Goal: Task Accomplishment & Management: Use online tool/utility

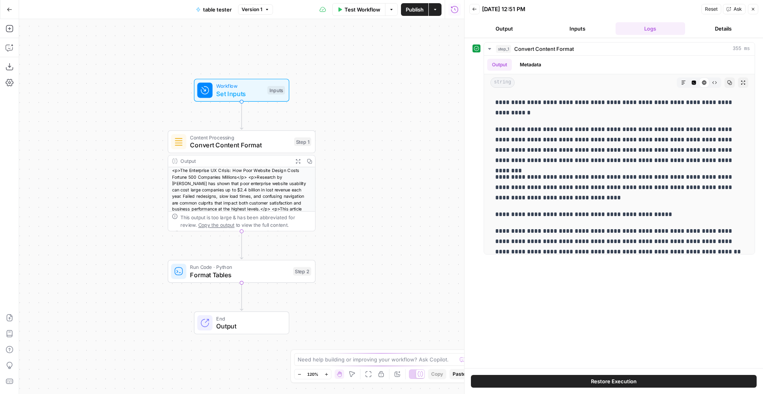
click at [229, 141] on span "Convert Content Format" at bounding box center [240, 145] width 100 height 10
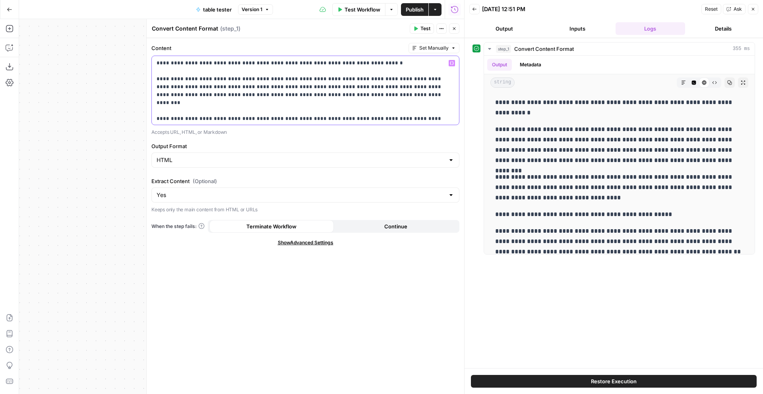
click at [420, 27] on button "Test" at bounding box center [422, 28] width 24 height 10
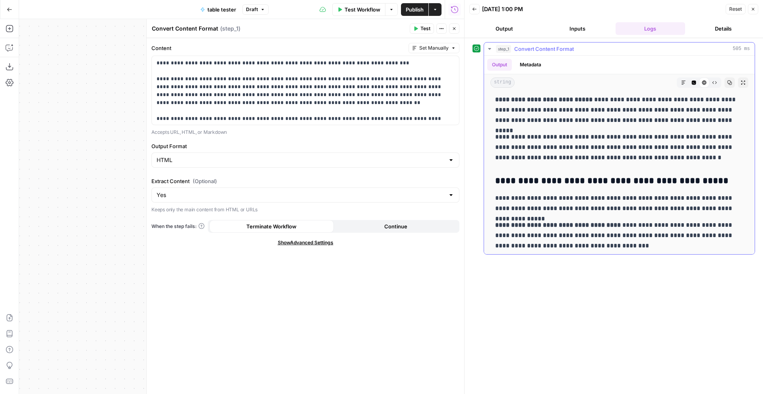
scroll to position [1980, 0]
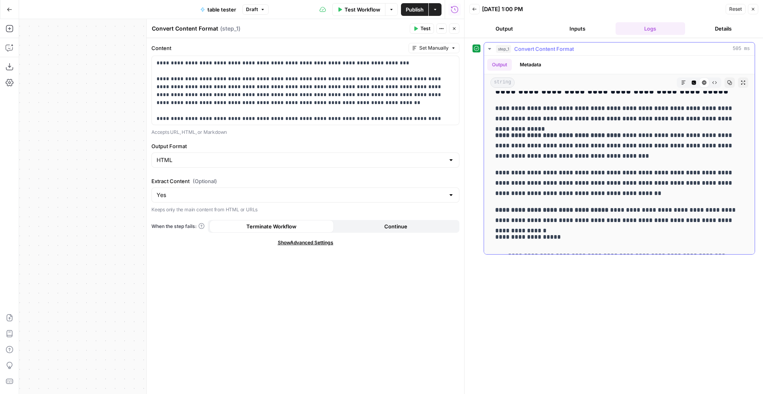
click at [684, 85] on icon "button" at bounding box center [683, 82] width 5 height 5
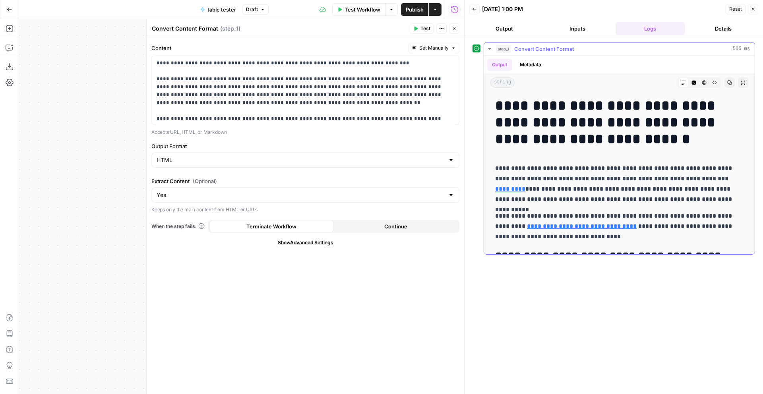
click at [692, 85] on icon "button" at bounding box center [694, 82] width 5 height 5
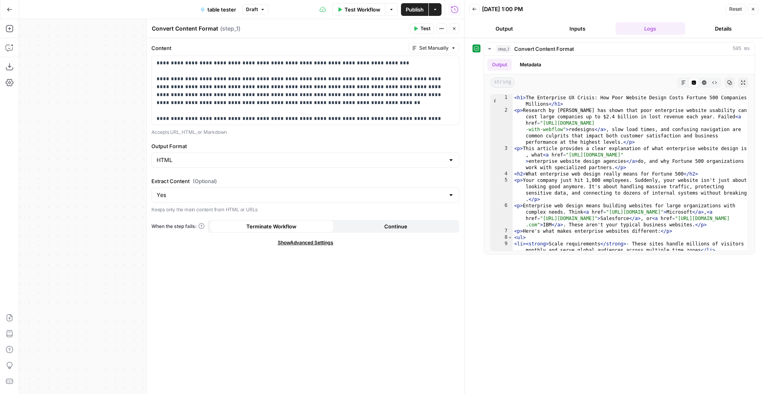
click at [457, 25] on button "Close" at bounding box center [454, 28] width 10 height 10
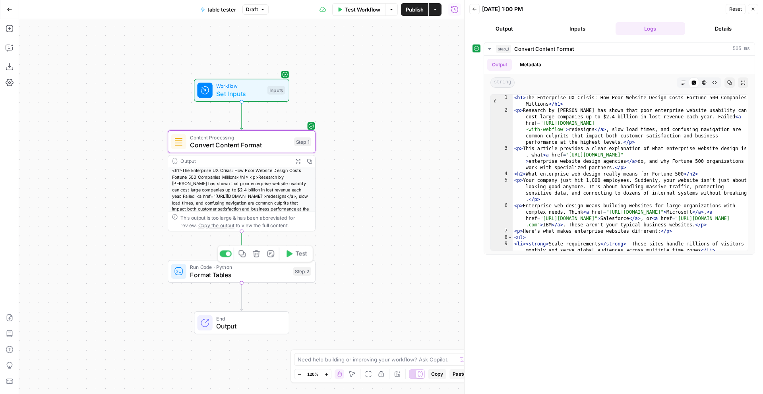
click at [215, 274] on span "Format Tables" at bounding box center [239, 275] width 99 height 10
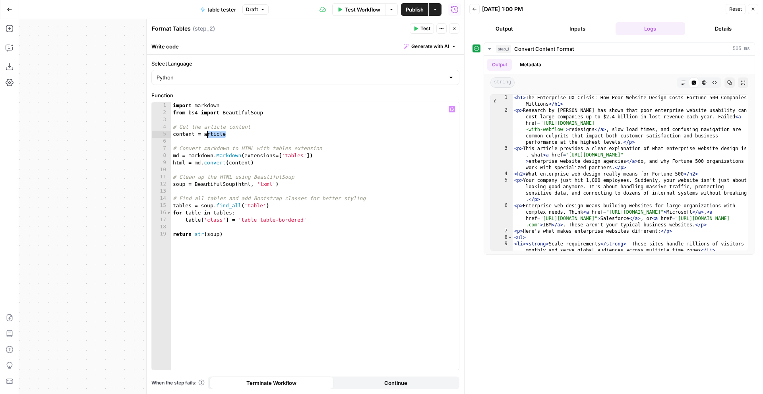
drag, startPoint x: 231, startPoint y: 133, endPoint x: 204, endPoint y: 134, distance: 26.7
click at [204, 134] on div "import markdown from bs4 import BeautifulSoup # Get the article content content…" at bounding box center [315, 243] width 288 height 282
type textarea "*********"
click at [10, 51] on icon "button" at bounding box center [10, 48] width 8 height 8
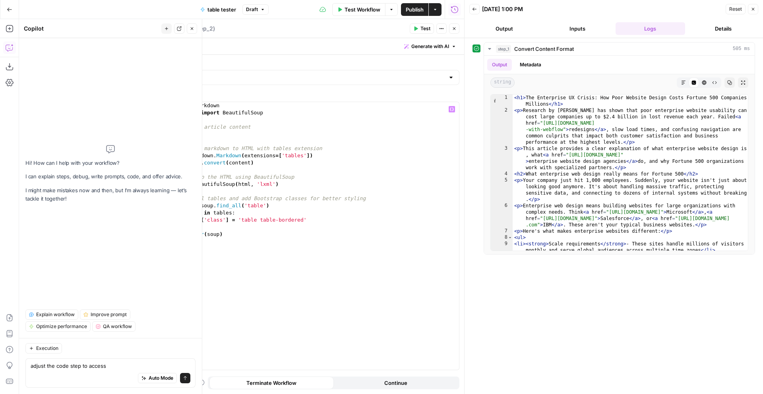
type textarea "adjust the code step to access"
click at [254, 173] on div "import markdown from bs4 import BeautifulSoup # Get the article content content…" at bounding box center [315, 243] width 288 height 282
click at [80, 387] on div "Auto Mode Send" at bounding box center [111, 378] width 160 height 17
type textarea "adjust the code step to access the article input variable"
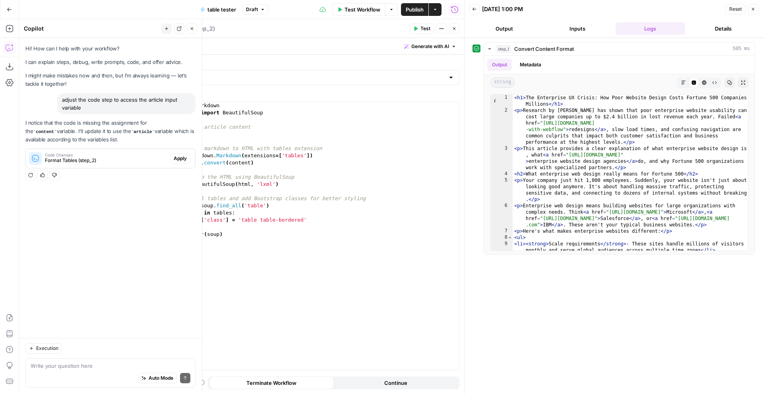
click at [118, 179] on div "Regenerate Helpful Not helpful" at bounding box center [110, 175] width 170 height 10
click at [183, 156] on span "Apply" at bounding box center [180, 158] width 13 height 7
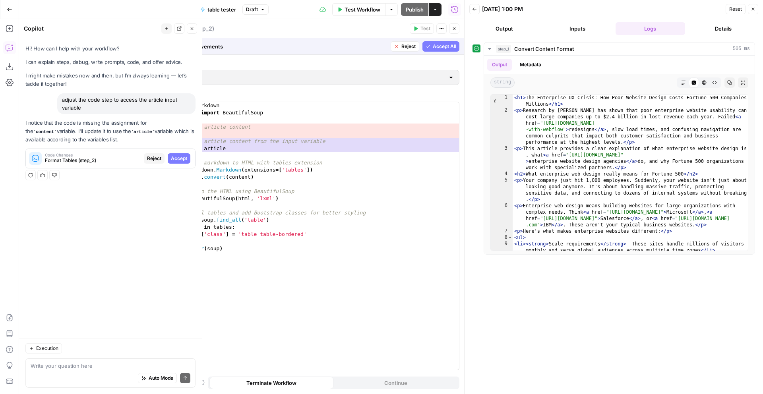
click at [436, 45] on span "Accept All" at bounding box center [444, 46] width 23 height 7
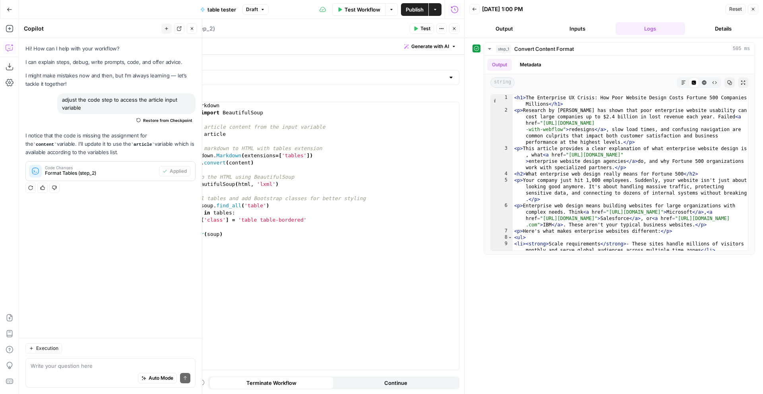
click at [454, 29] on icon "button" at bounding box center [454, 28] width 5 height 5
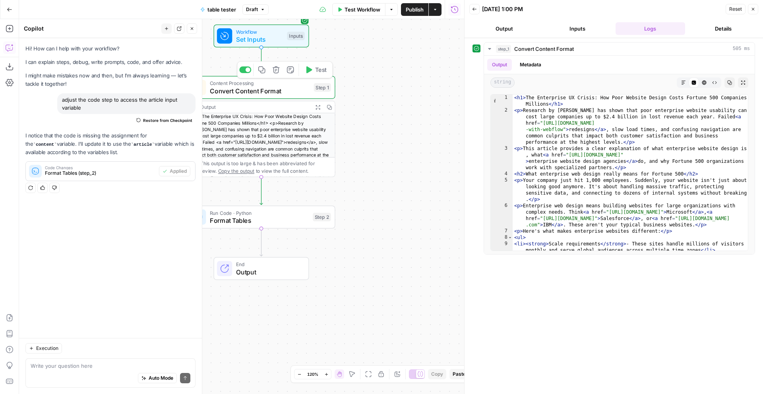
click at [277, 70] on icon "button" at bounding box center [276, 70] width 8 height 8
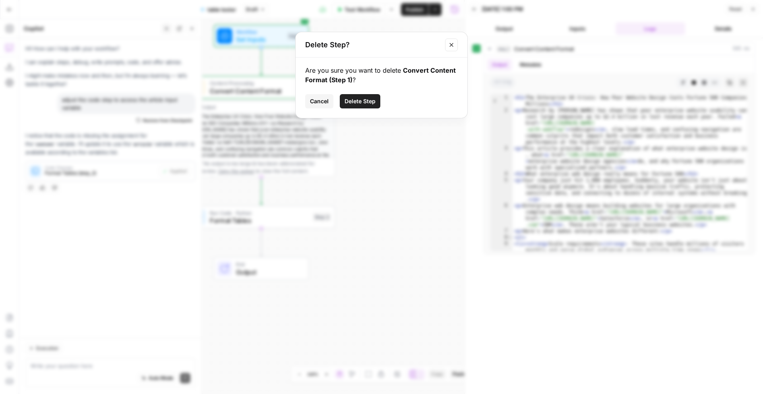
click at [369, 101] on span "Delete Step" at bounding box center [360, 101] width 31 height 8
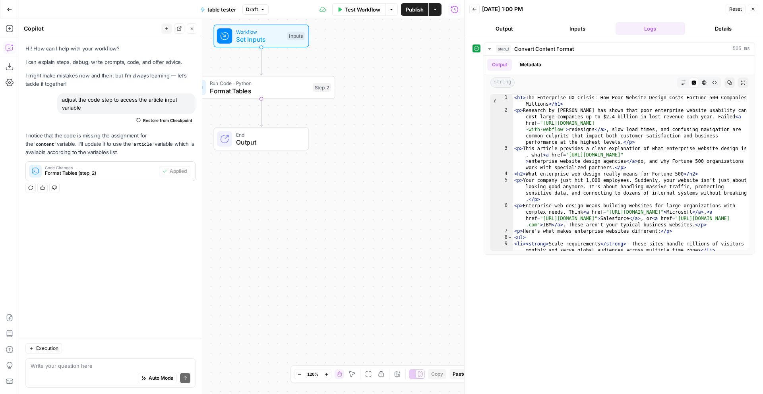
click at [363, 11] on span "Test Workflow" at bounding box center [363, 10] width 36 height 8
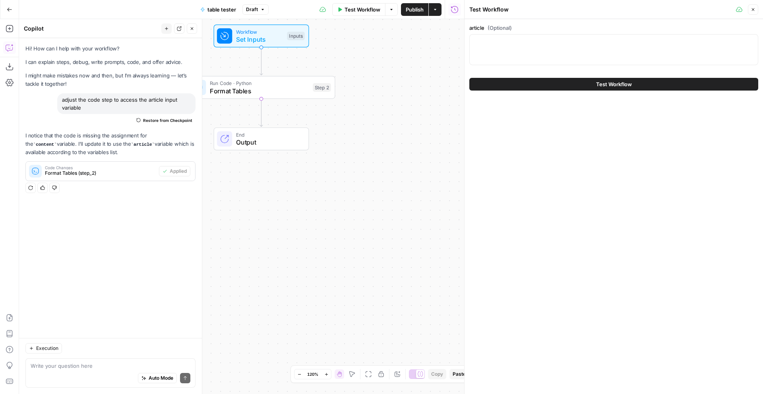
click at [587, 50] on div at bounding box center [613, 49] width 289 height 31
paste textarea "# The Enterprise UX Crisis: How Poor Website Design Costs Fortune 500 Companies…"
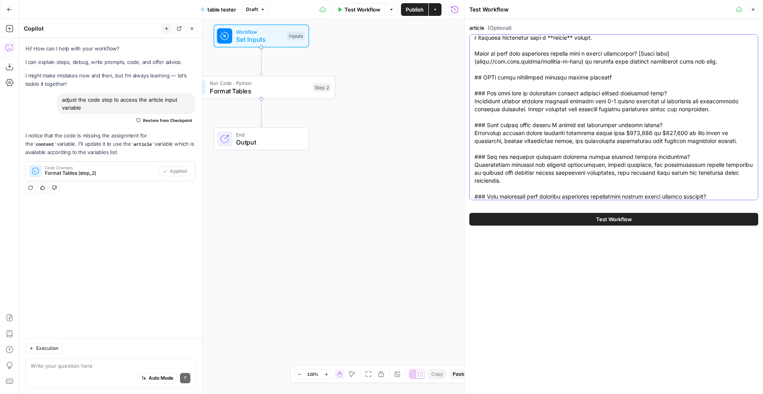
type textarea "# The Enterprise UX Crisis: How Poor Website Design Costs Fortune 500 Companies…"
click at [562, 227] on div "Test Workflow" at bounding box center [613, 219] width 289 height 22
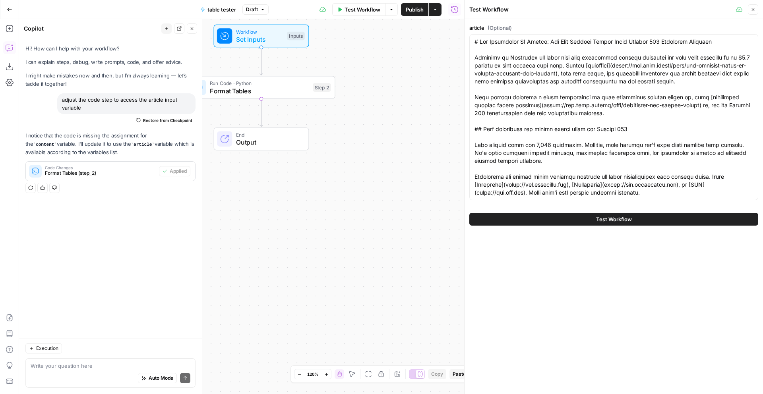
click at [562, 221] on button "Test Workflow" at bounding box center [613, 219] width 289 height 13
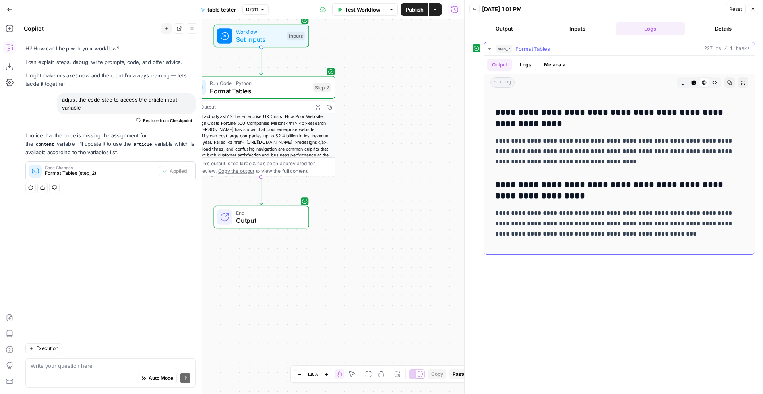
scroll to position [2332, 0]
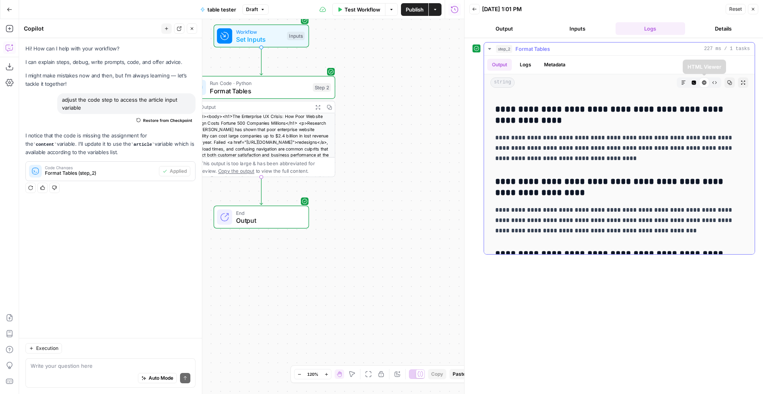
click at [684, 84] on icon "button" at bounding box center [683, 82] width 5 height 5
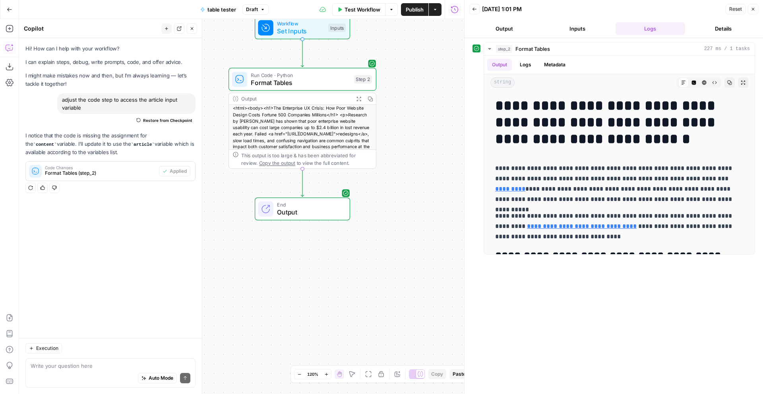
scroll to position [54, 0]
click at [697, 82] on button "Code Editor" at bounding box center [694, 83] width 10 height 10
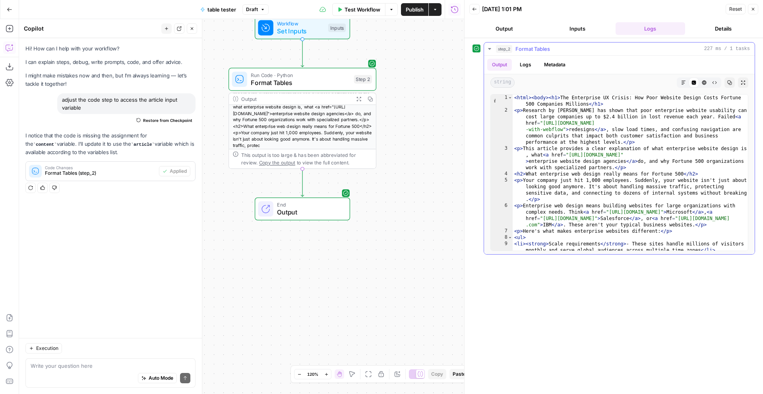
click at [735, 84] on button "Copy" at bounding box center [730, 83] width 10 height 10
click at [89, 374] on div "Auto Mode Send" at bounding box center [111, 378] width 160 height 17
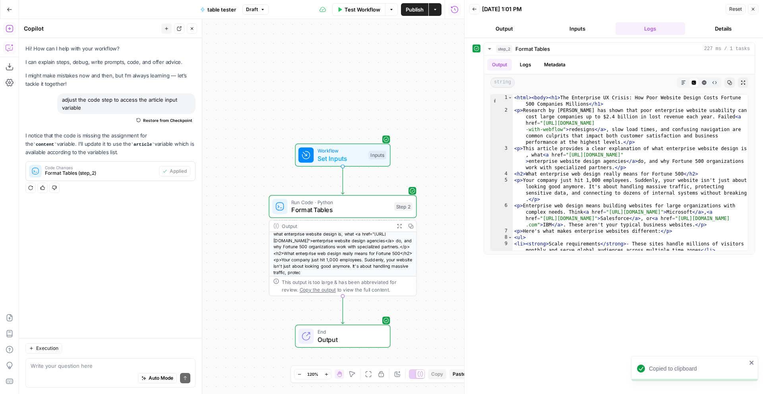
click at [3, 25] on div "Add Steps Copilot Download as JSON Settings Import JSON AirOps Academy Help Giv…" at bounding box center [9, 206] width 19 height 375
click at [6, 28] on icon "button" at bounding box center [10, 29] width 8 height 8
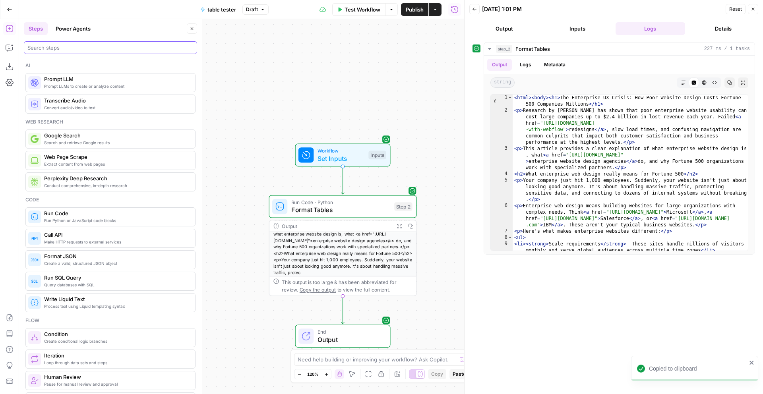
click at [70, 44] on input "search" at bounding box center [110, 48] width 166 height 8
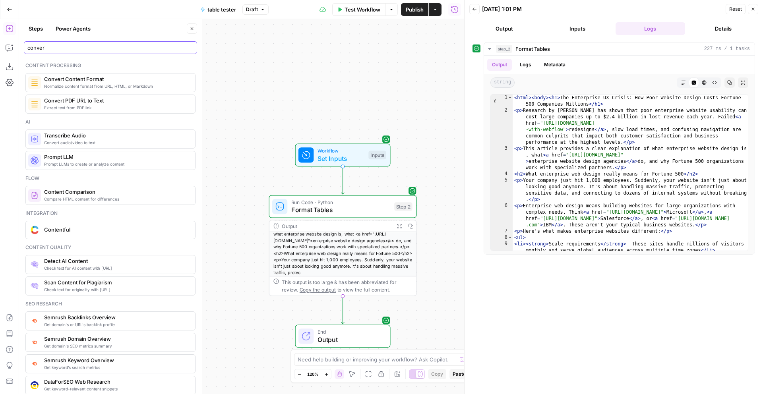
type input "conver"
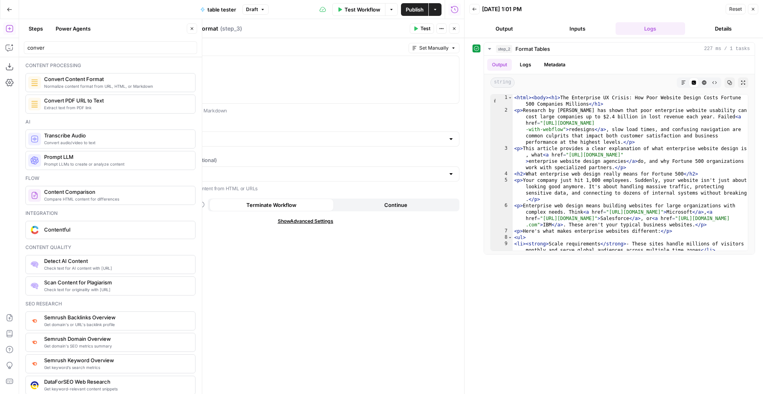
click at [358, 104] on div "Content Set Manually Accepts URL, HTML, or Markdown" at bounding box center [305, 79] width 308 height 72
click at [683, 83] on icon "button" at bounding box center [683, 82] width 5 height 5
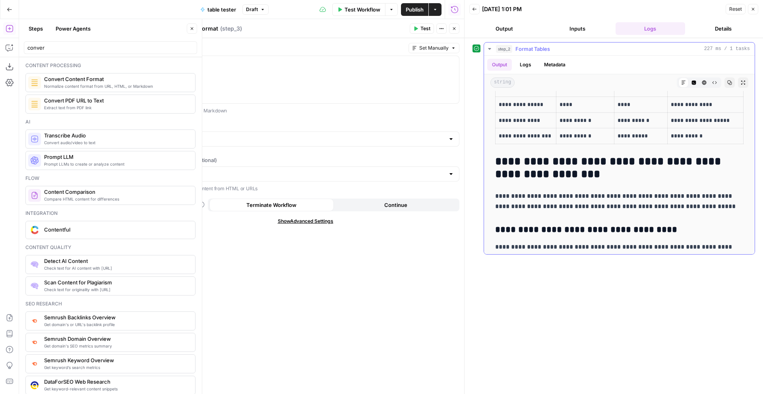
scroll to position [1076, 0]
click at [262, 90] on div at bounding box center [305, 79] width 307 height 47
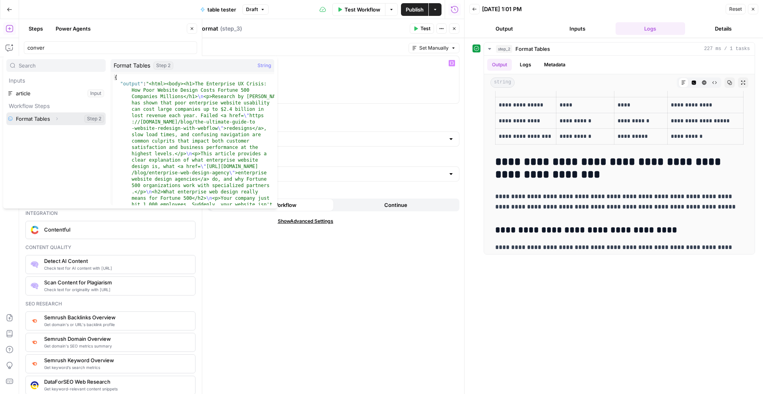
click at [60, 118] on button "Expand" at bounding box center [57, 119] width 10 height 10
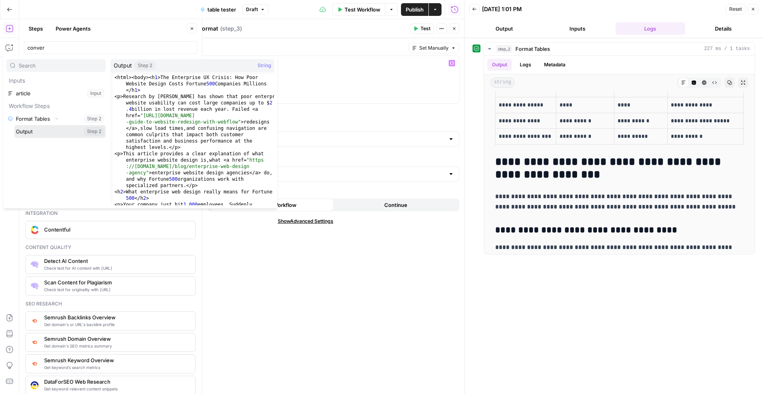
click at [42, 133] on button "Select variable Output" at bounding box center [59, 131] width 91 height 13
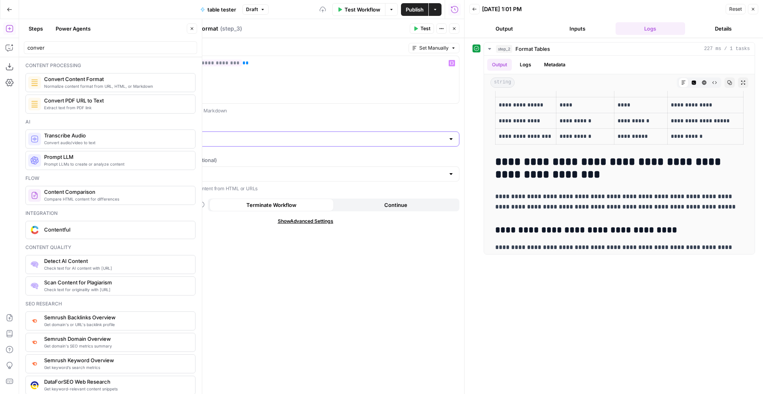
click at [300, 135] on input "Output Format" at bounding box center [301, 139] width 288 height 8
click at [300, 171] on span "Markdown" at bounding box center [303, 170] width 291 height 8
type input "Markdown"
click at [426, 18] on div "Test Workflow Options Publish Actions Run History" at bounding box center [367, 9] width 196 height 19
click at [426, 28] on span "Test" at bounding box center [426, 28] width 10 height 7
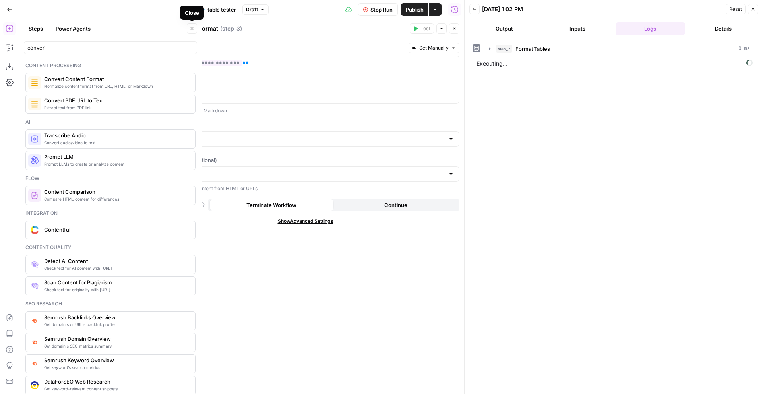
click at [227, 51] on label "Content" at bounding box center [278, 48] width 254 height 8
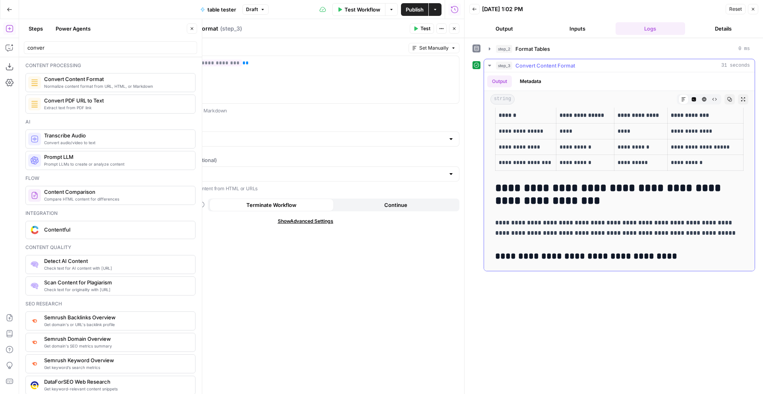
scroll to position [1111, 0]
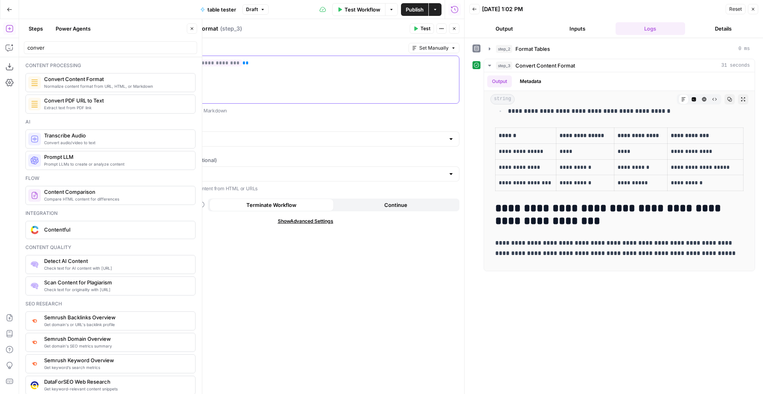
click at [426, 71] on div "**********" at bounding box center [305, 79] width 307 height 47
click at [450, 27] on button "Close" at bounding box center [454, 28] width 10 height 10
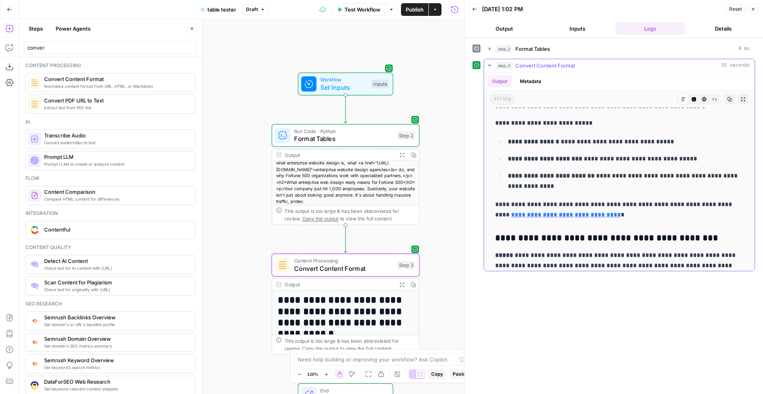
scroll to position [1413, 0]
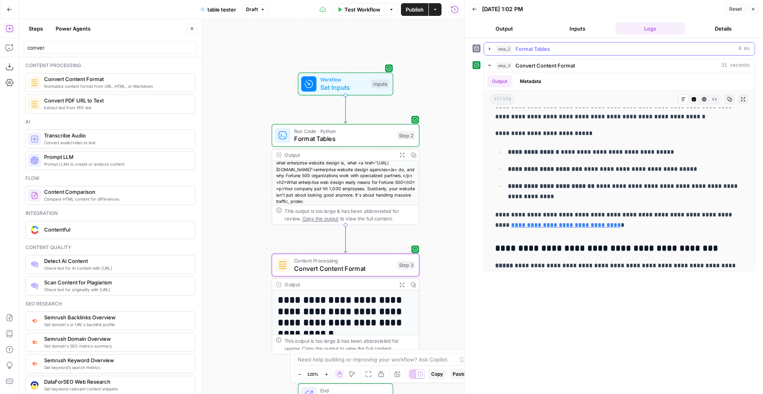
click at [521, 47] on span "Format Tables" at bounding box center [533, 49] width 35 height 8
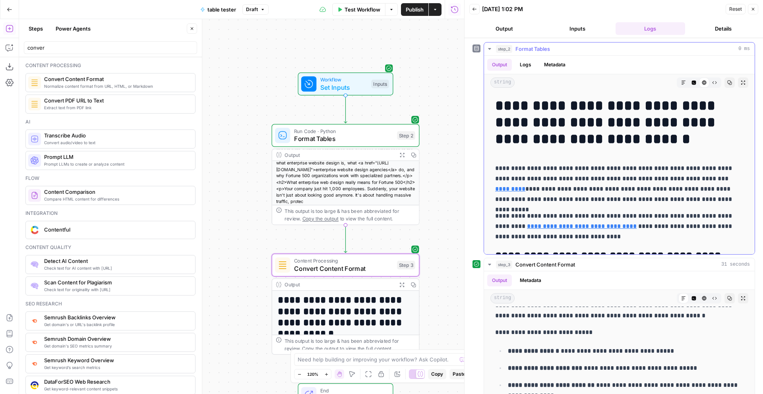
click at [695, 84] on icon "button" at bounding box center [694, 83] width 4 height 4
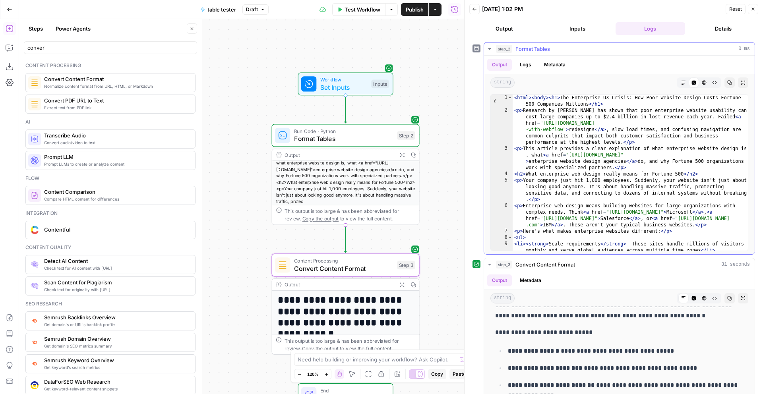
click at [730, 81] on icon "button" at bounding box center [729, 82] width 5 height 5
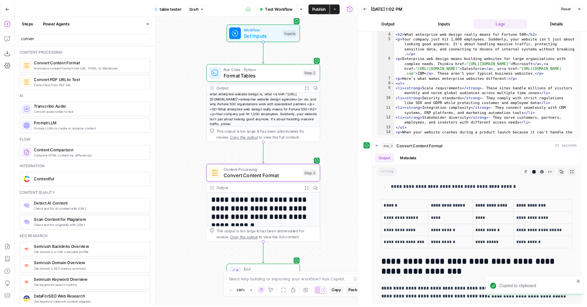
scroll to position [1103, 0]
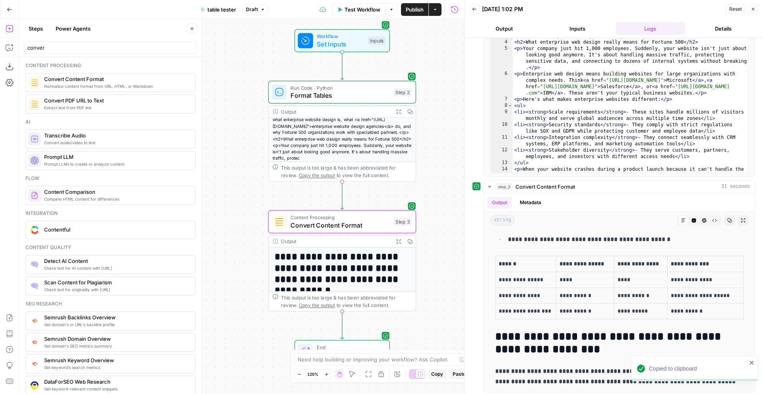
drag, startPoint x: 583, startPoint y: 352, endPoint x: 475, endPoint y: 334, distance: 109.2
click at [475, 334] on div "**********" at bounding box center [614, 286] width 283 height 213
copy h2 "**********"
click at [358, 205] on icon "button" at bounding box center [357, 204] width 8 height 8
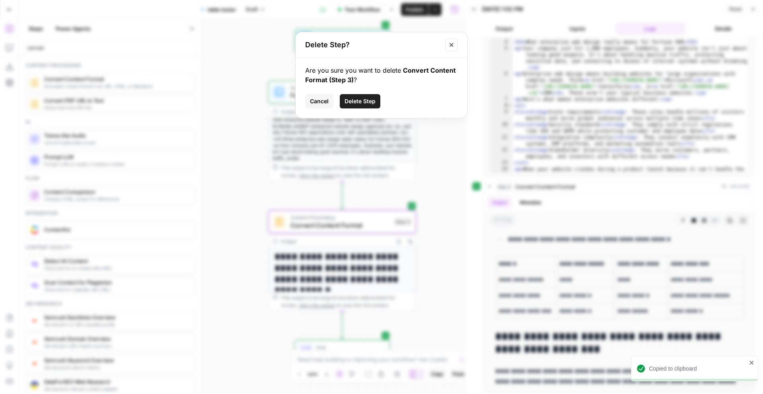
click at [352, 99] on span "Delete Step" at bounding box center [360, 101] width 31 height 8
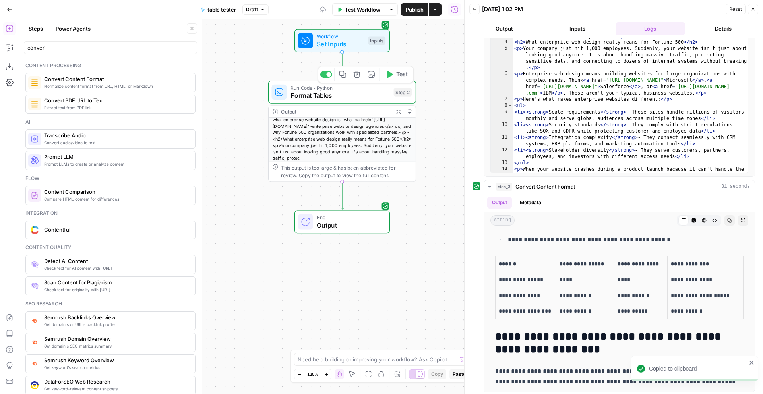
click at [352, 96] on span "Format Tables" at bounding box center [340, 96] width 99 height 10
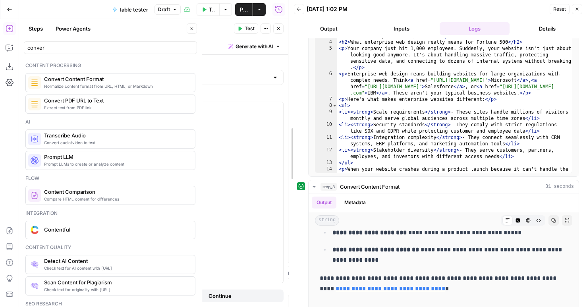
drag, startPoint x: 289, startPoint y: 104, endPoint x: 423, endPoint y: 103, distance: 133.6
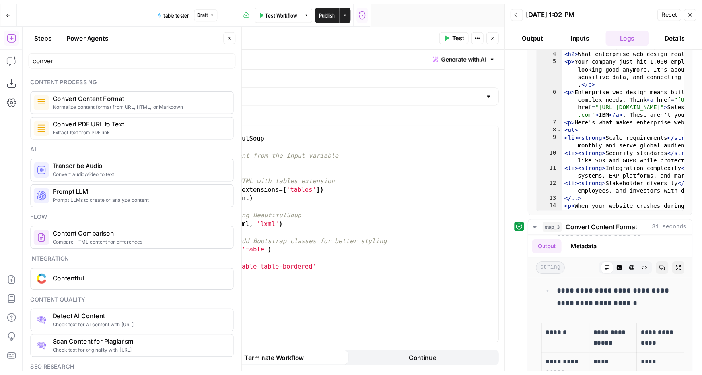
scroll to position [52, 0]
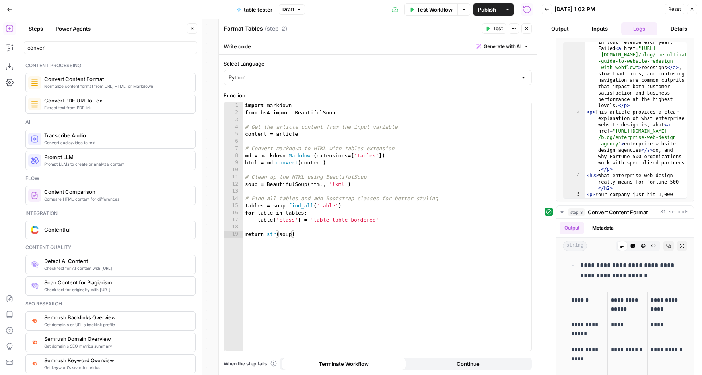
click at [526, 28] on icon "button" at bounding box center [526, 28] width 3 height 3
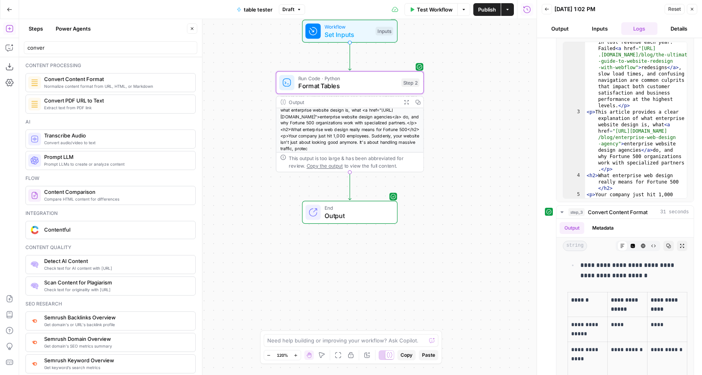
click at [267, 8] on span "table tester" at bounding box center [258, 10] width 29 height 8
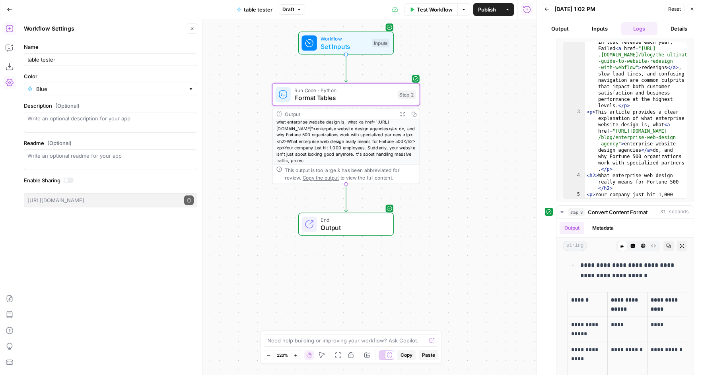
scroll to position [0, 0]
click at [321, 43] on span "Set Inputs" at bounding box center [343, 47] width 47 height 10
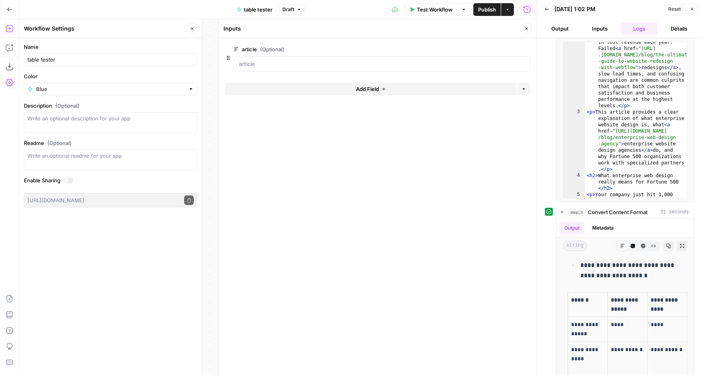
click at [529, 27] on button "Close" at bounding box center [526, 28] width 10 height 10
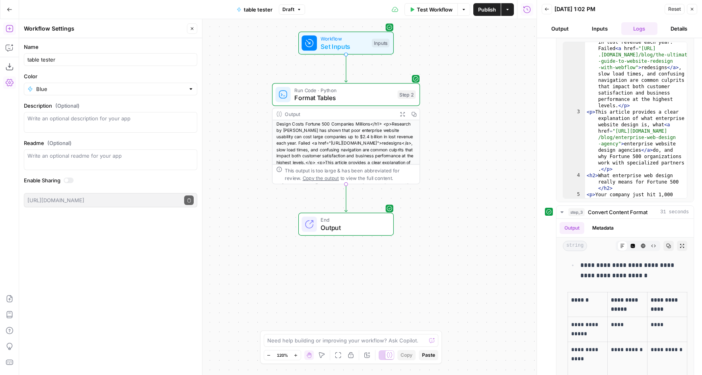
scroll to position [28, 0]
click at [347, 80] on icon "button" at bounding box center [346, 77] width 7 height 7
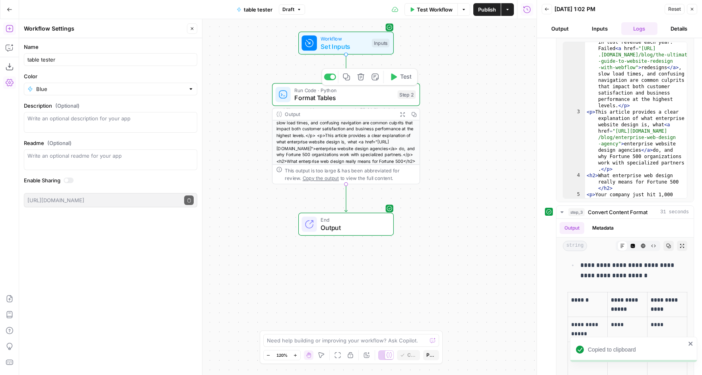
click at [353, 97] on span "Format Tables" at bounding box center [343, 98] width 99 height 10
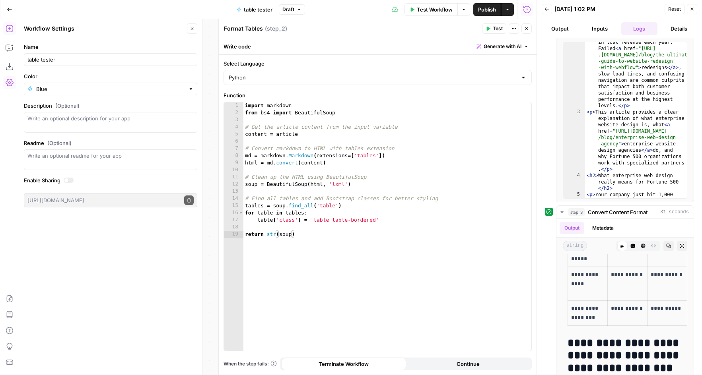
scroll to position [2082, 0]
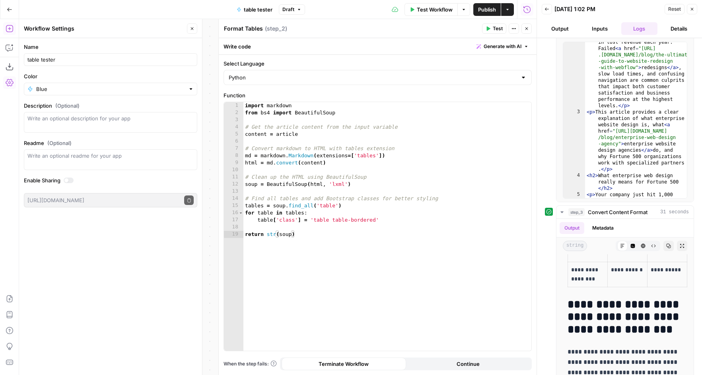
click at [530, 29] on button "Close" at bounding box center [526, 28] width 10 height 10
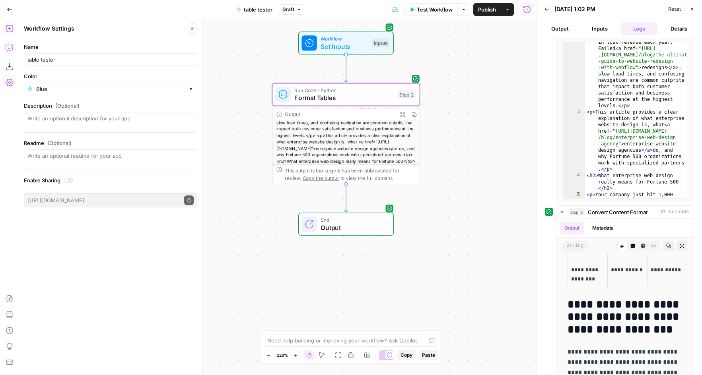
click at [10, 46] on icon "button" at bounding box center [10, 48] width 8 height 8
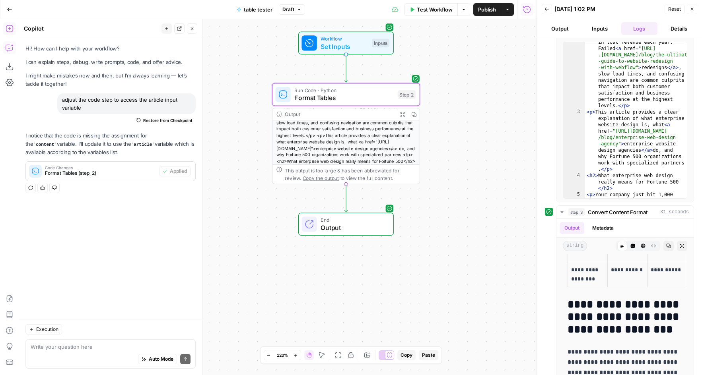
click at [10, 29] on icon "button" at bounding box center [10, 29] width 8 height 8
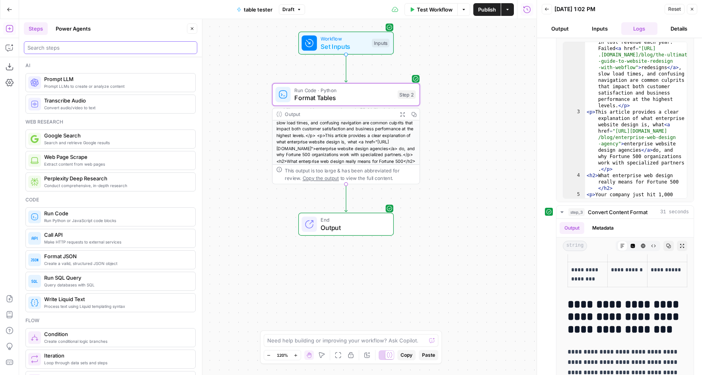
click at [69, 50] on input "search" at bounding box center [110, 48] width 166 height 8
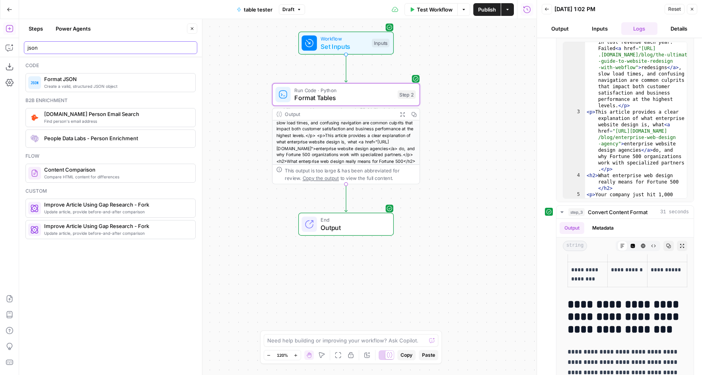
type input "json"
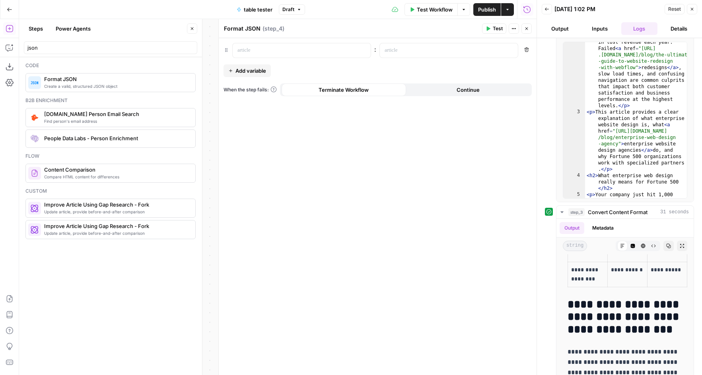
click at [527, 29] on icon "button" at bounding box center [526, 28] width 5 height 5
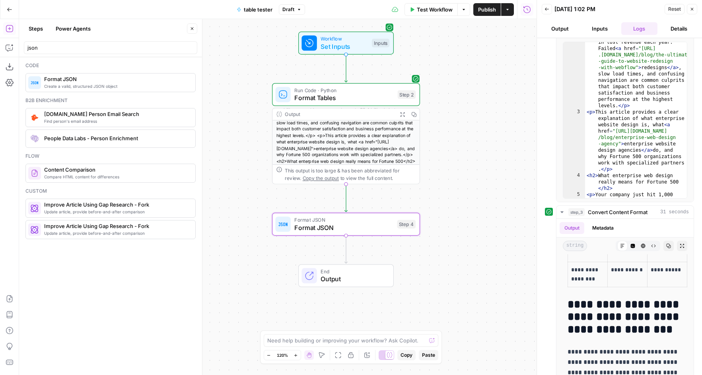
click at [295, 224] on span "Format JSON" at bounding box center [343, 228] width 99 height 10
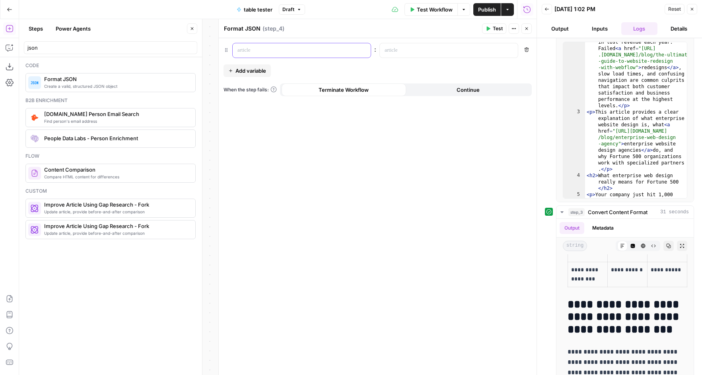
click at [300, 50] on p at bounding box center [295, 51] width 116 height 8
click at [426, 48] on p at bounding box center [442, 51] width 116 height 8
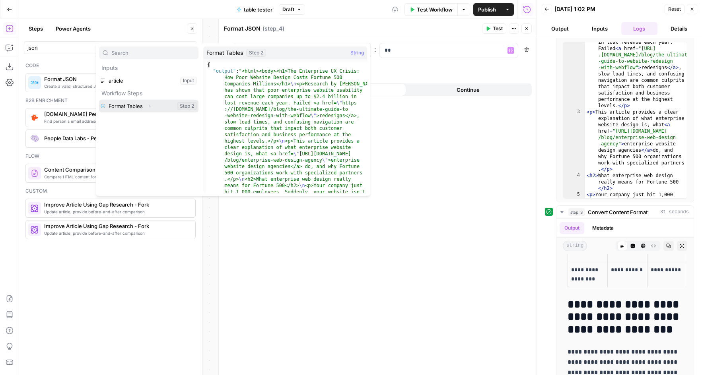
click at [154, 104] on button "Expand" at bounding box center [149, 106] width 10 height 10
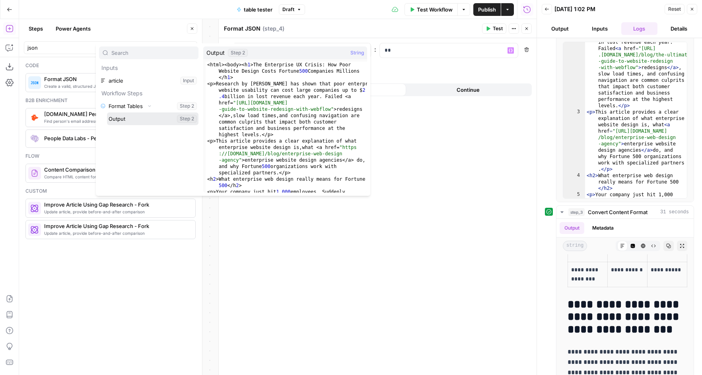
click at [136, 124] on button "Select variable Output" at bounding box center [152, 118] width 91 height 13
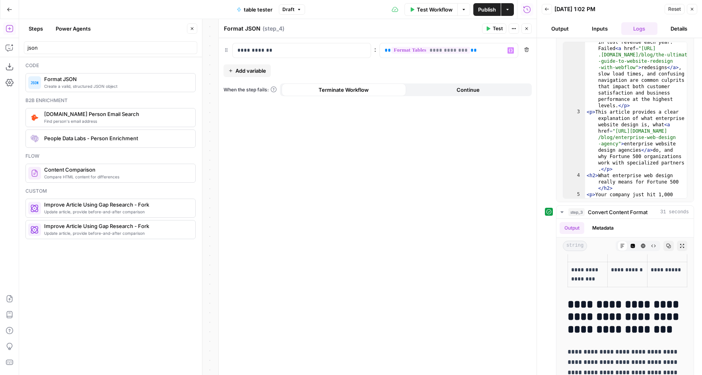
click at [478, 6] on span "Publish" at bounding box center [487, 10] width 18 height 8
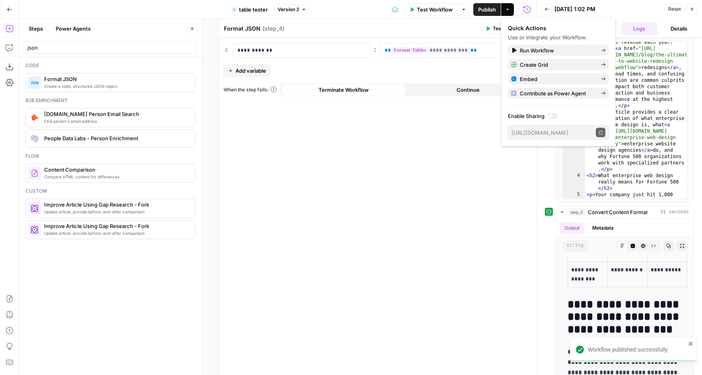
click at [482, 192] on form "**********" at bounding box center [378, 206] width 318 height 337
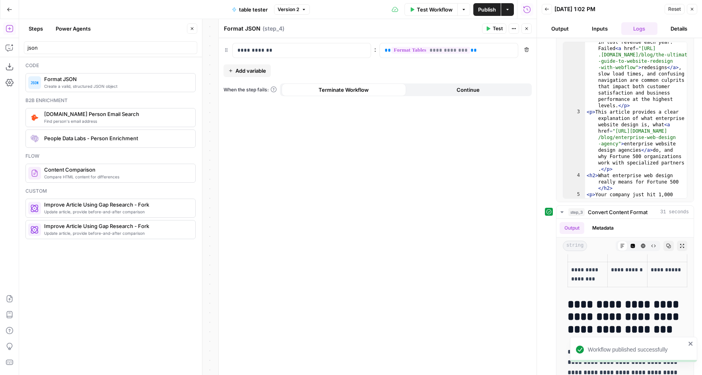
click at [530, 25] on button "Close" at bounding box center [526, 28] width 10 height 10
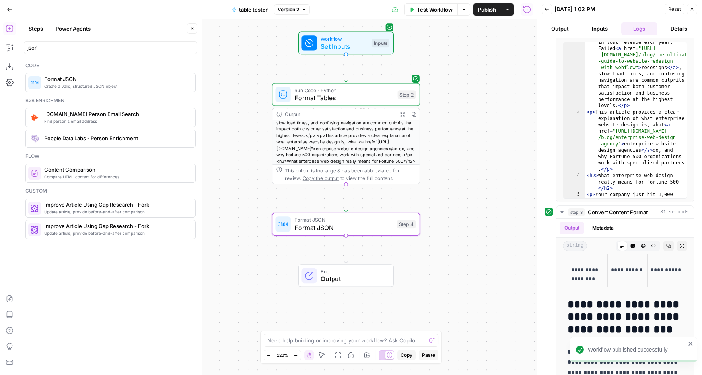
click at [530, 26] on div "Workflow Set Inputs Inputs Run Code · Python Format Tables Step 2 Output Expand…" at bounding box center [277, 197] width 517 height 356
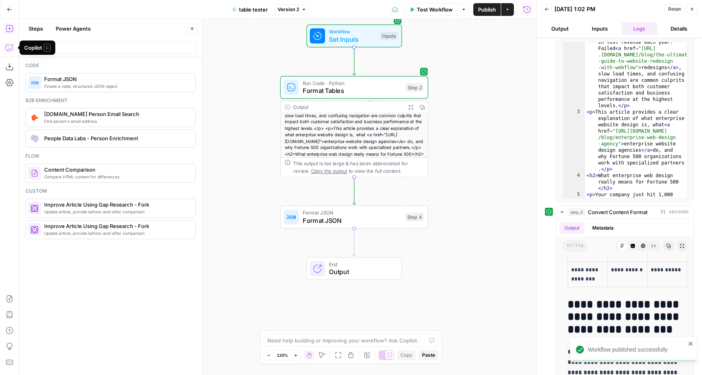
click at [9, 48] on icon "button" at bounding box center [10, 48] width 8 height 8
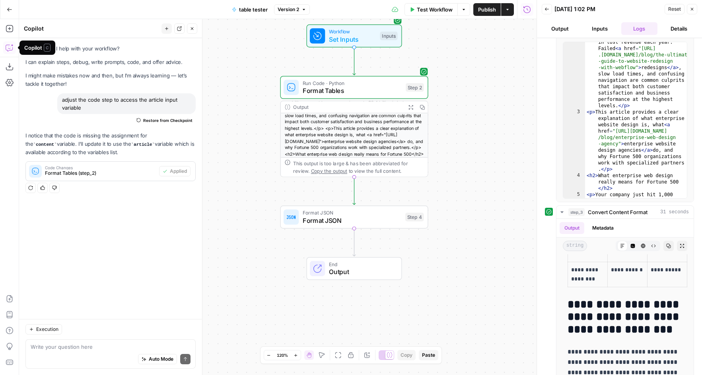
click at [8, 24] on button "Add Steps" at bounding box center [9, 28] width 13 height 13
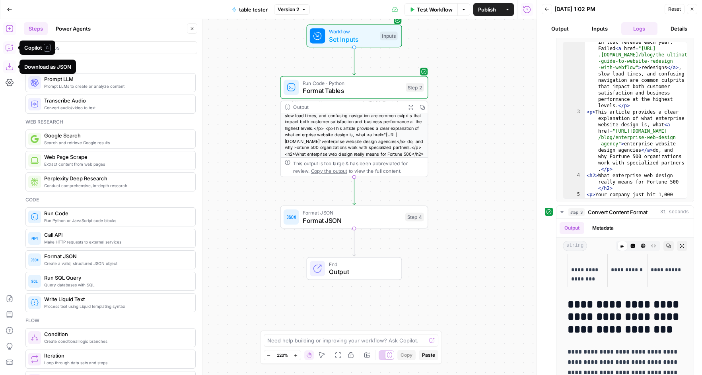
click at [13, 67] on icon "button" at bounding box center [10, 67] width 8 height 8
drag, startPoint x: 10, startPoint y: 8, endPoint x: 481, endPoint y: 13, distance: 471.0
click at [481, 13] on div "Go Back table tester Version 2 Test Workflow Options Publish Actions Run History" at bounding box center [268, 9] width 536 height 19
click at [481, 13] on span "Publish" at bounding box center [487, 10] width 18 height 8
